Goal: Transaction & Acquisition: Purchase product/service

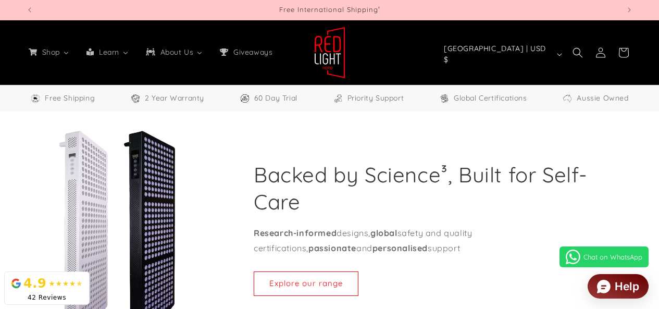
select select "**"
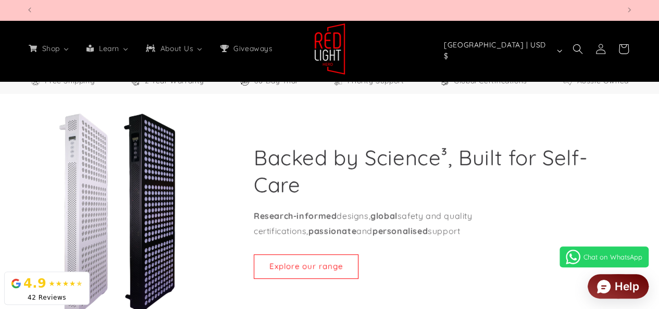
scroll to position [0, 593]
drag, startPoint x: 261, startPoint y: 157, endPoint x: 336, endPoint y: 156, distance: 75.1
click at [336, 156] on h2 "Backed by Science³, Built for Self-Care" at bounding box center [425, 171] width 343 height 54
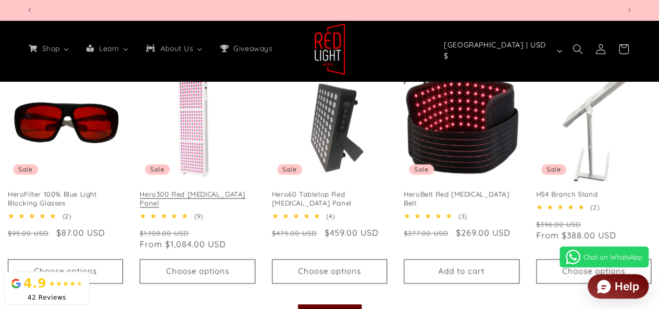
scroll to position [0, 2374]
click at [195, 190] on link "Hero300 Red [MEDICAL_DATA] Panel" at bounding box center [197, 199] width 115 height 18
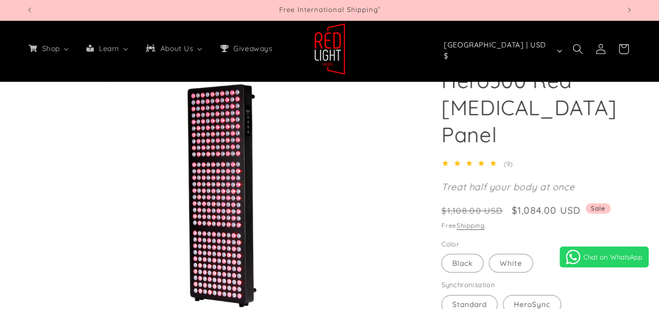
select select "**"
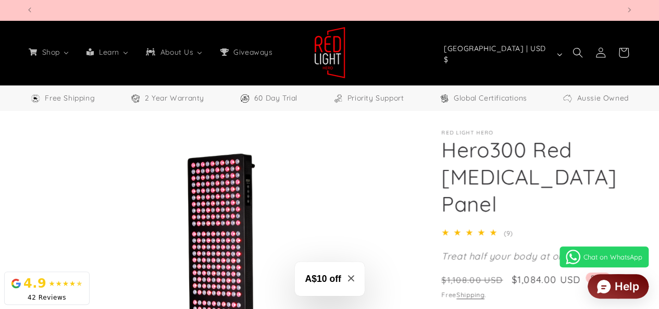
scroll to position [0, 593]
click at [366, 197] on li "Open media 1 in modal" at bounding box center [223, 260] width 395 height 261
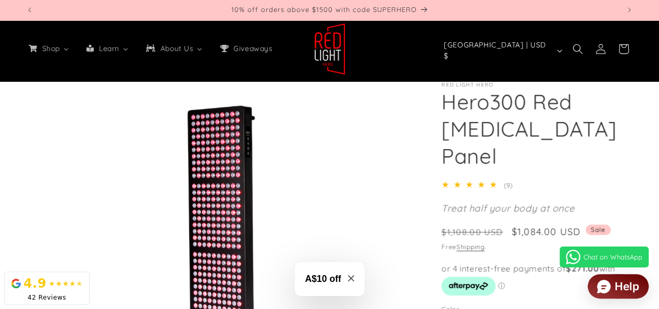
scroll to position [52, 0]
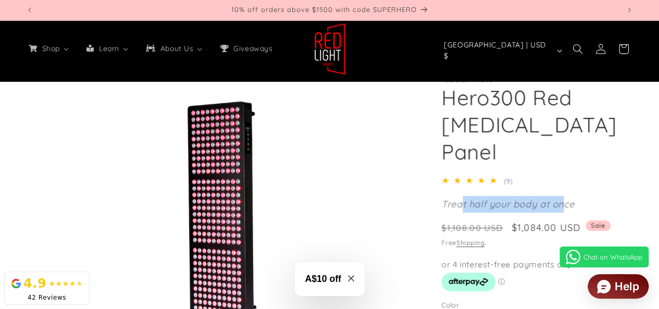
drag, startPoint x: 493, startPoint y: 179, endPoint x: 564, endPoint y: 179, distance: 70.9
click at [564, 198] on em "Treat half your body at once" at bounding box center [508, 204] width 133 height 12
click at [554, 198] on em "Treat half your body at once" at bounding box center [508, 204] width 133 height 12
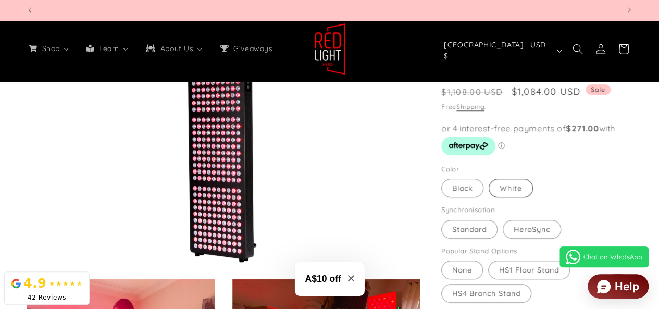
scroll to position [0, 0]
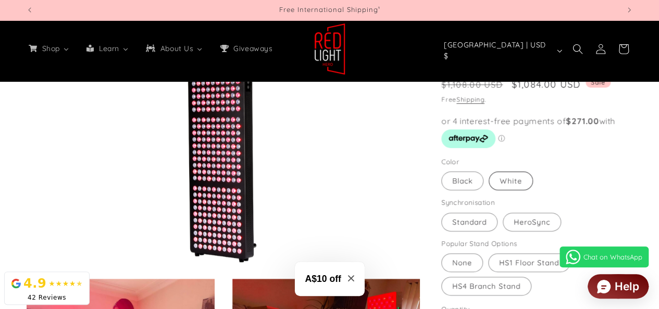
click at [520, 172] on label "White Variant sold out or unavailable" at bounding box center [511, 181] width 44 height 19
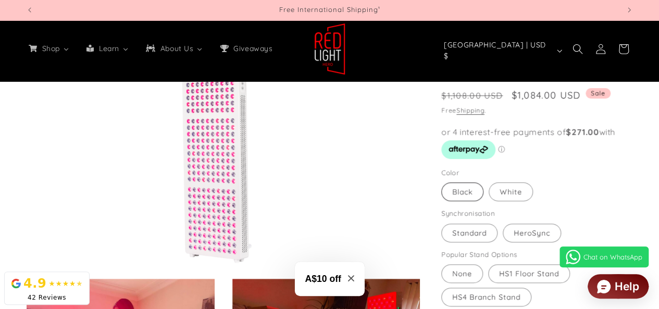
click at [463, 182] on label "Black Variant sold out or unavailable" at bounding box center [463, 191] width 42 height 19
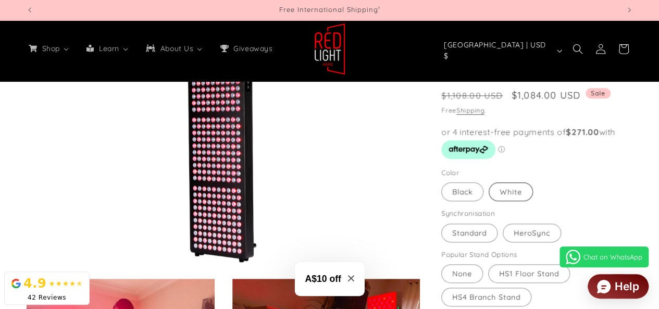
click at [502, 182] on label "White Variant sold out or unavailable" at bounding box center [511, 191] width 44 height 19
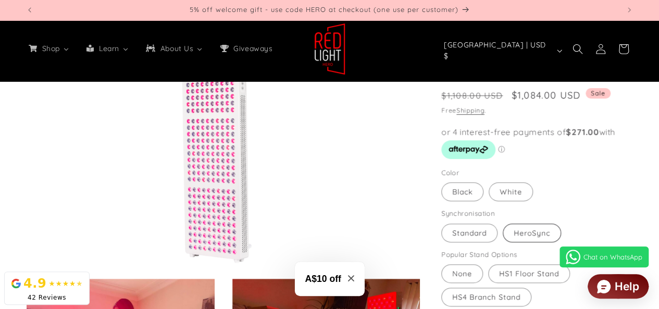
click at [531, 224] on label "HeroSync Variant sold out or unavailable" at bounding box center [532, 233] width 58 height 19
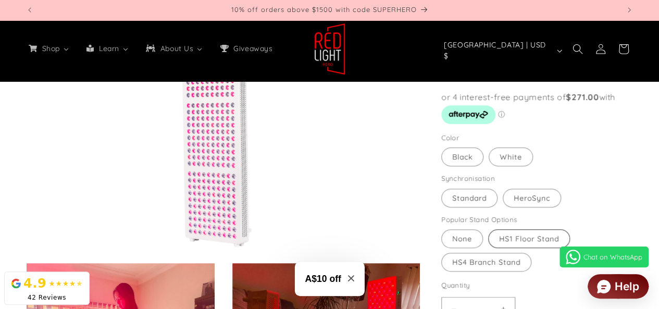
click at [529, 229] on label "HS1 Floor Stand Variant sold out or unavailable" at bounding box center [529, 238] width 82 height 19
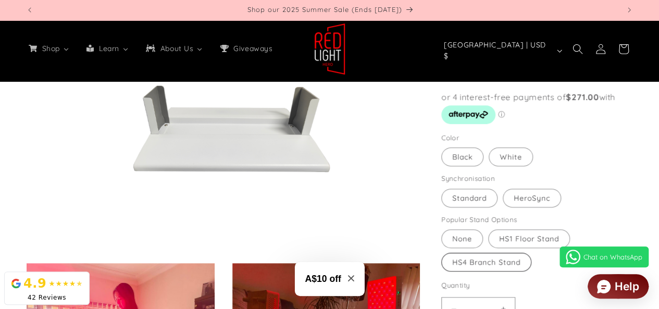
click at [487, 253] on label "HS4 Branch Stand Variant sold out or unavailable" at bounding box center [487, 262] width 90 height 19
